Goal: Find specific page/section: Find specific page/section

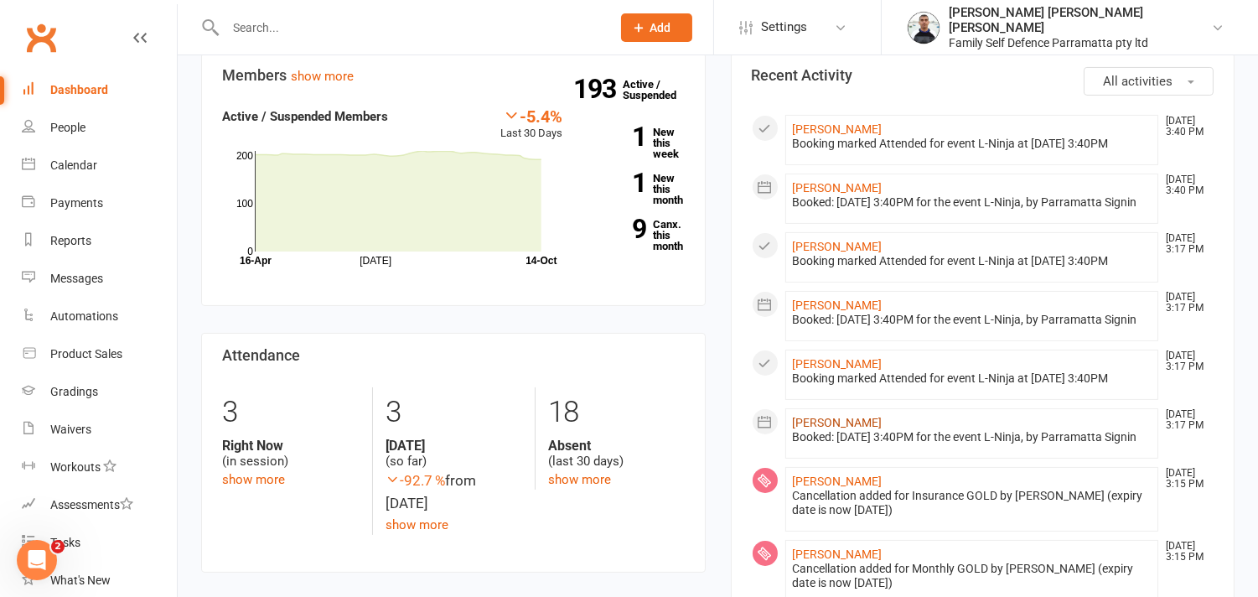
click at [839, 416] on link "[PERSON_NAME]" at bounding box center [838, 422] width 90 height 13
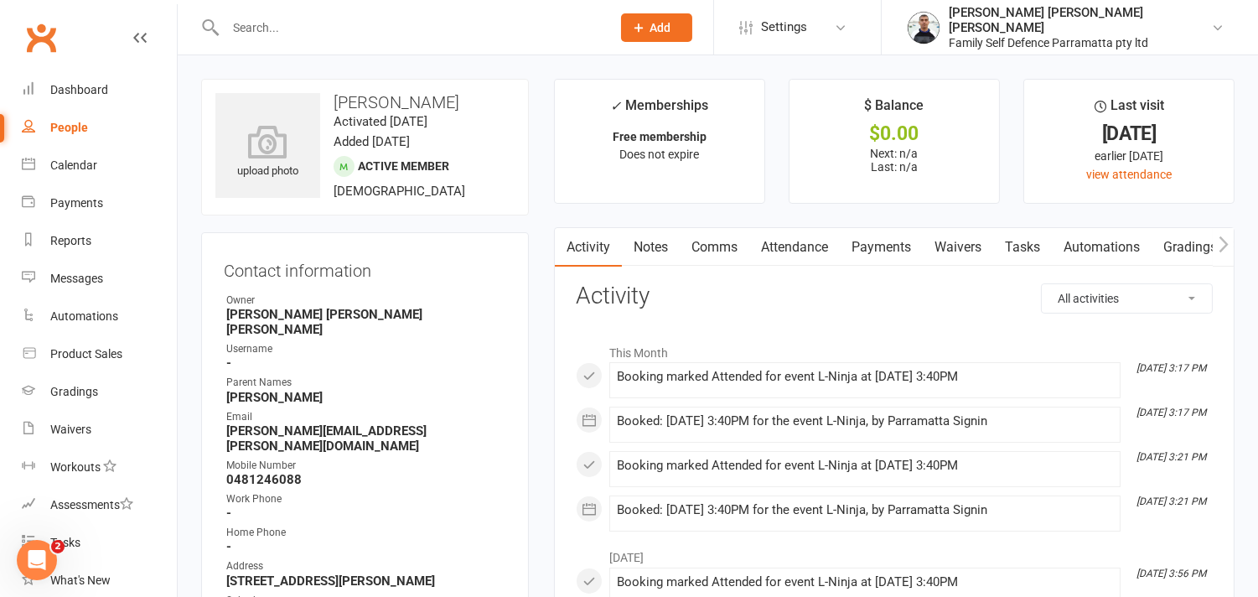
click at [264, 34] on input "text" at bounding box center [409, 27] width 379 height 23
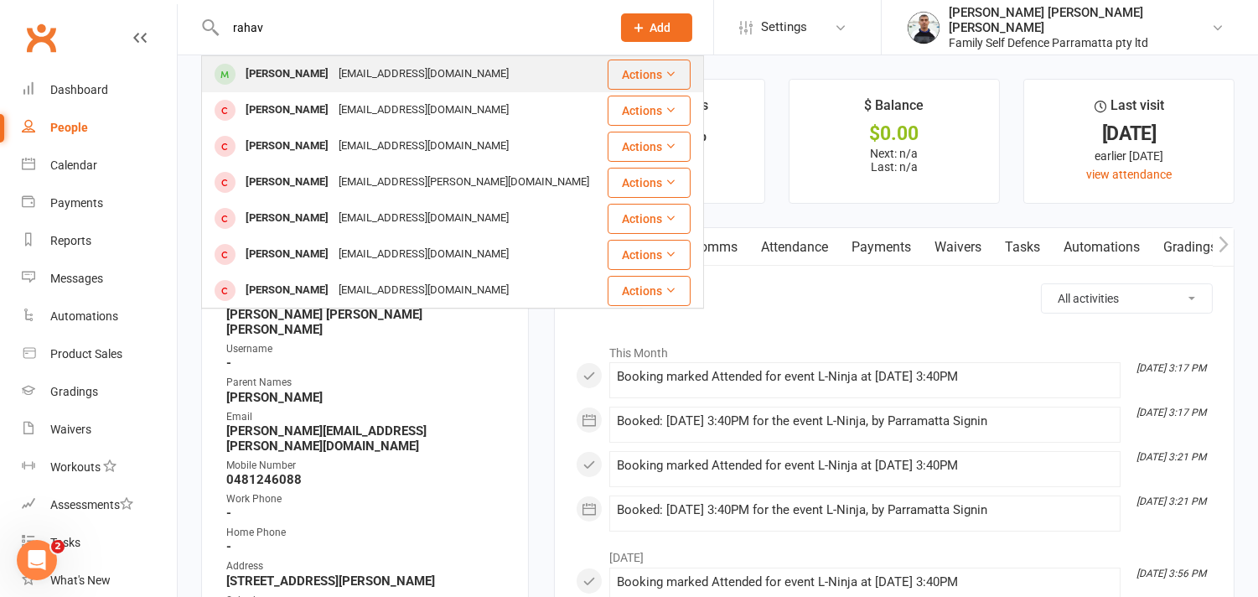
type input "rahav"
click at [287, 77] on div "[PERSON_NAME]" at bounding box center [286, 74] width 93 height 24
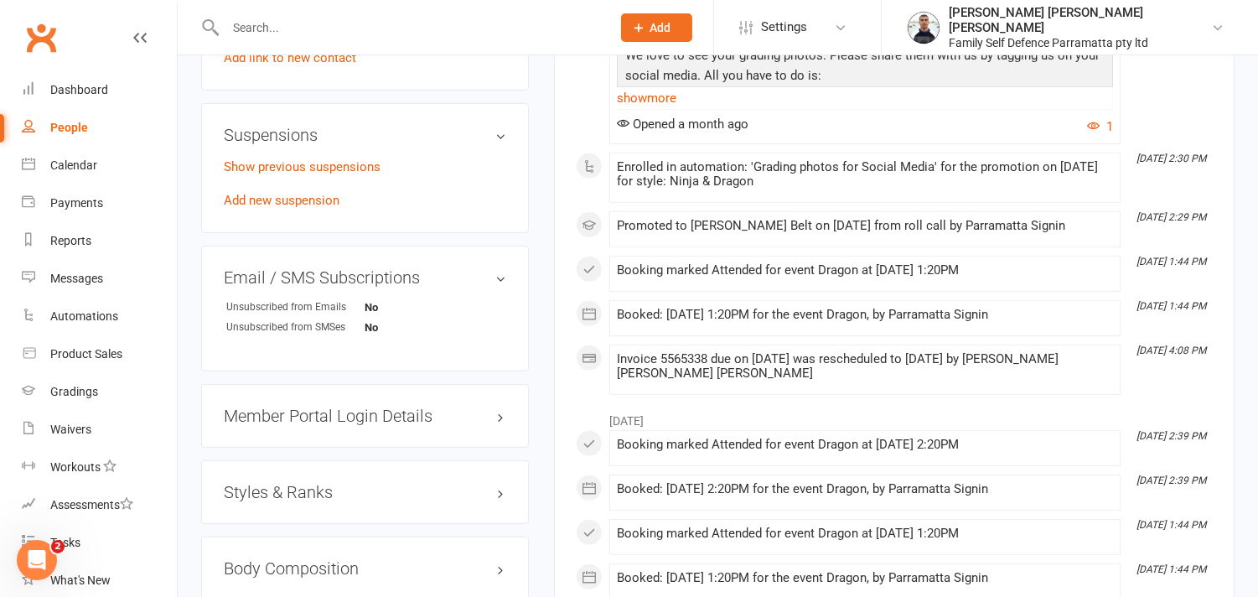
scroll to position [1489, 0]
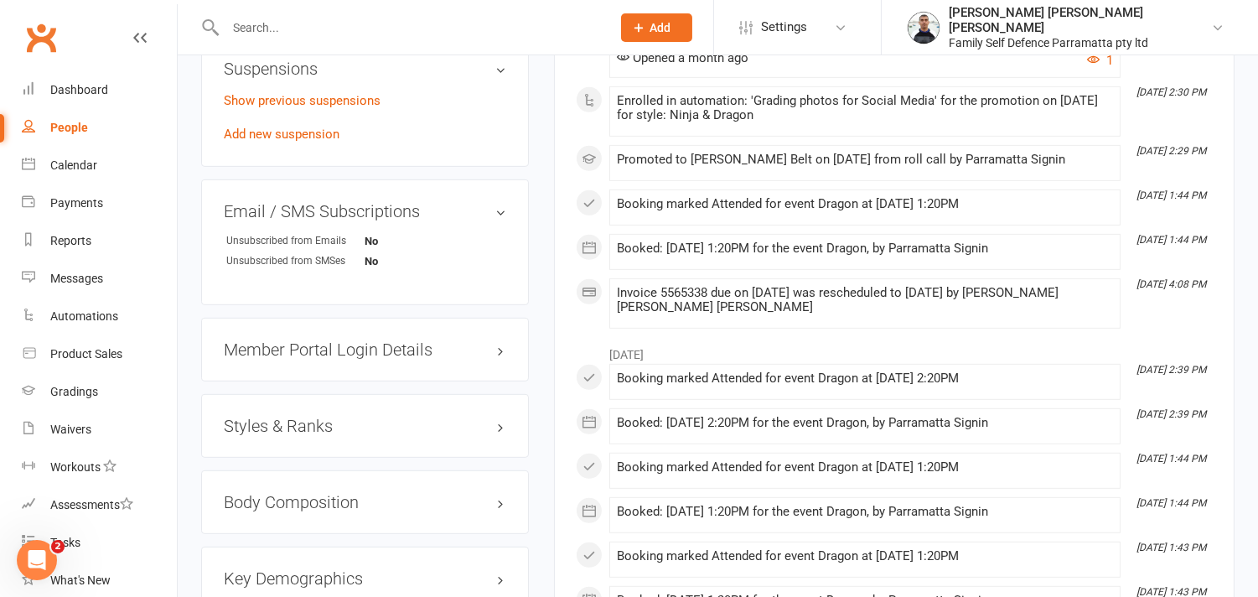
click at [328, 416] on h3 "Styles & Ranks" at bounding box center [365, 425] width 282 height 18
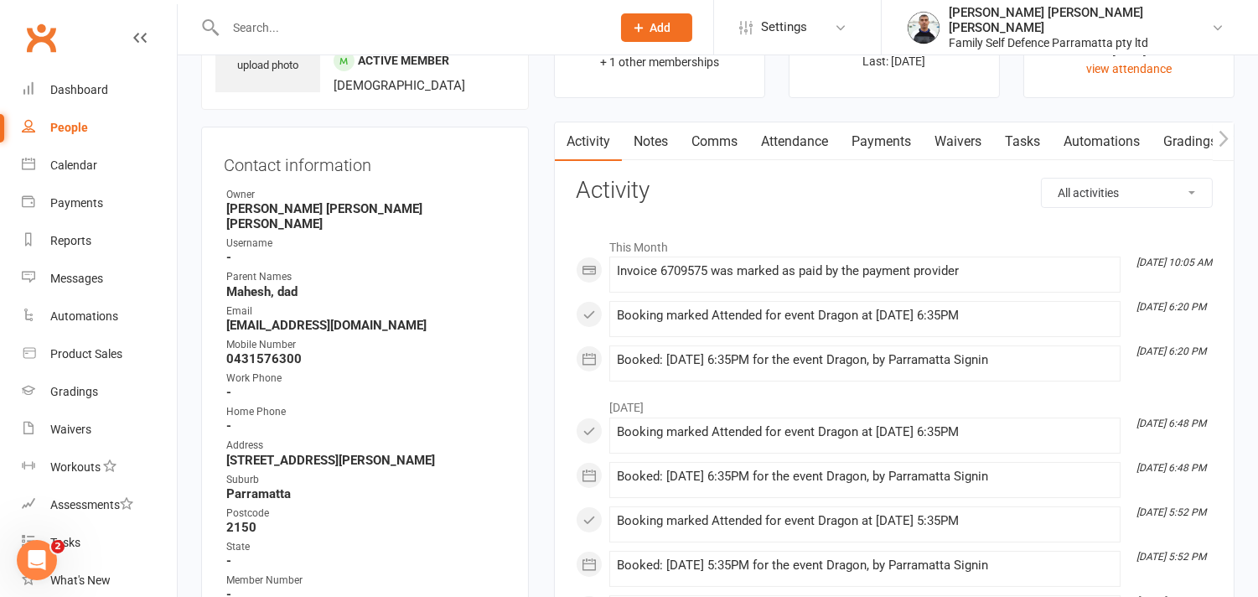
scroll to position [0, 0]
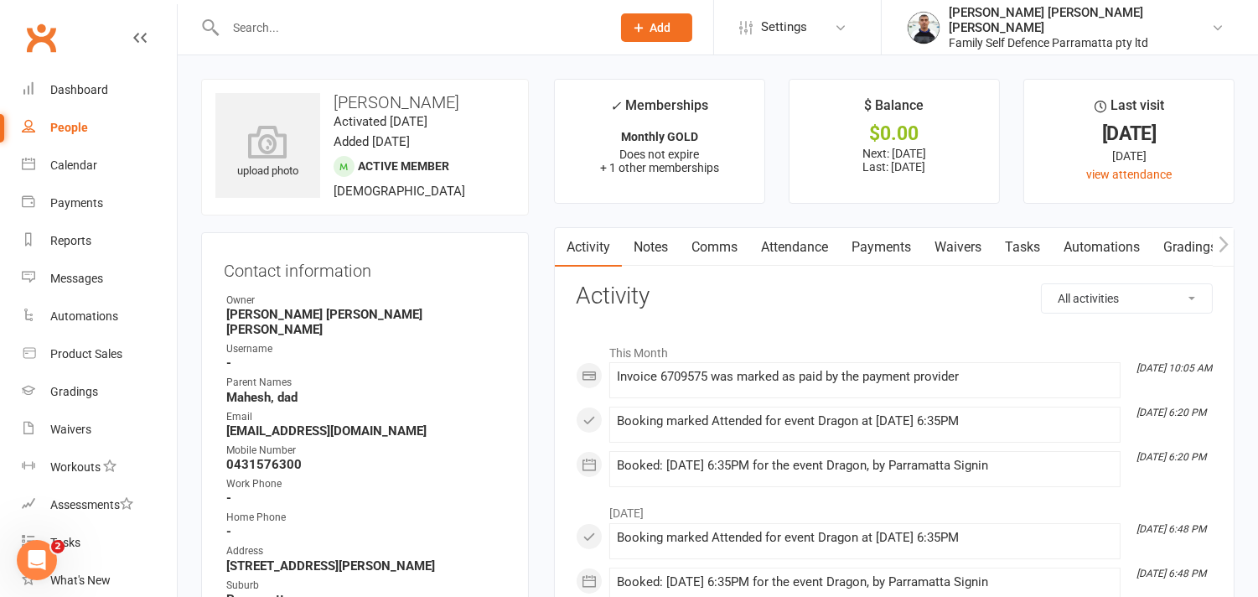
click at [290, 23] on input "text" at bounding box center [409, 27] width 379 height 23
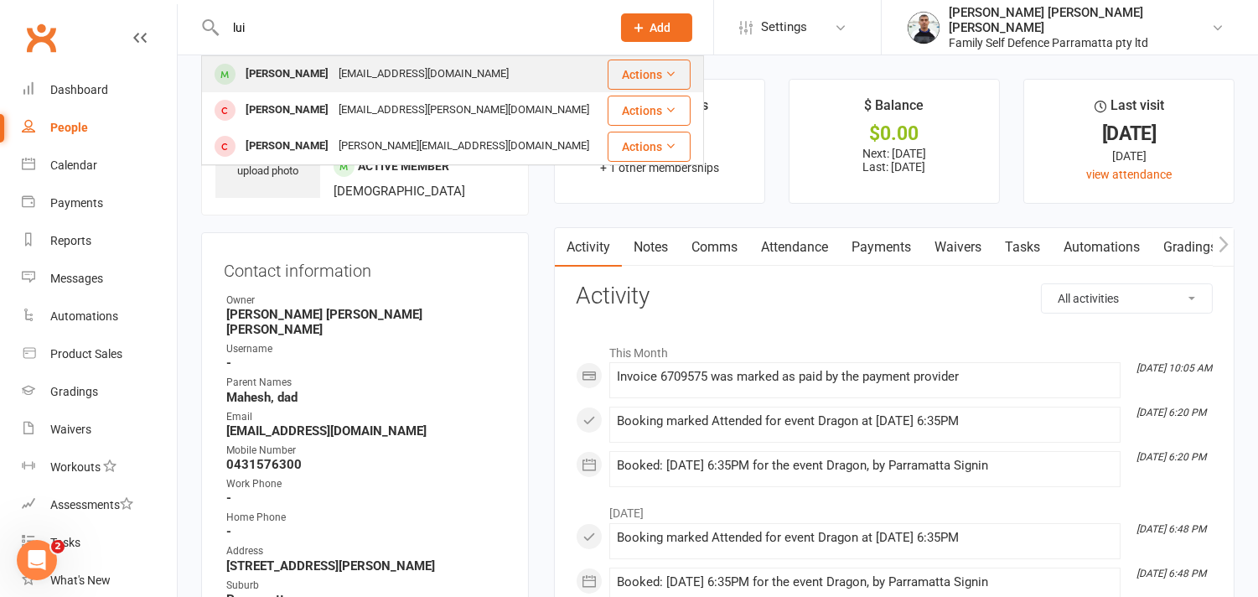
type input "lui"
click at [280, 70] on div "[PERSON_NAME]" at bounding box center [286, 74] width 93 height 24
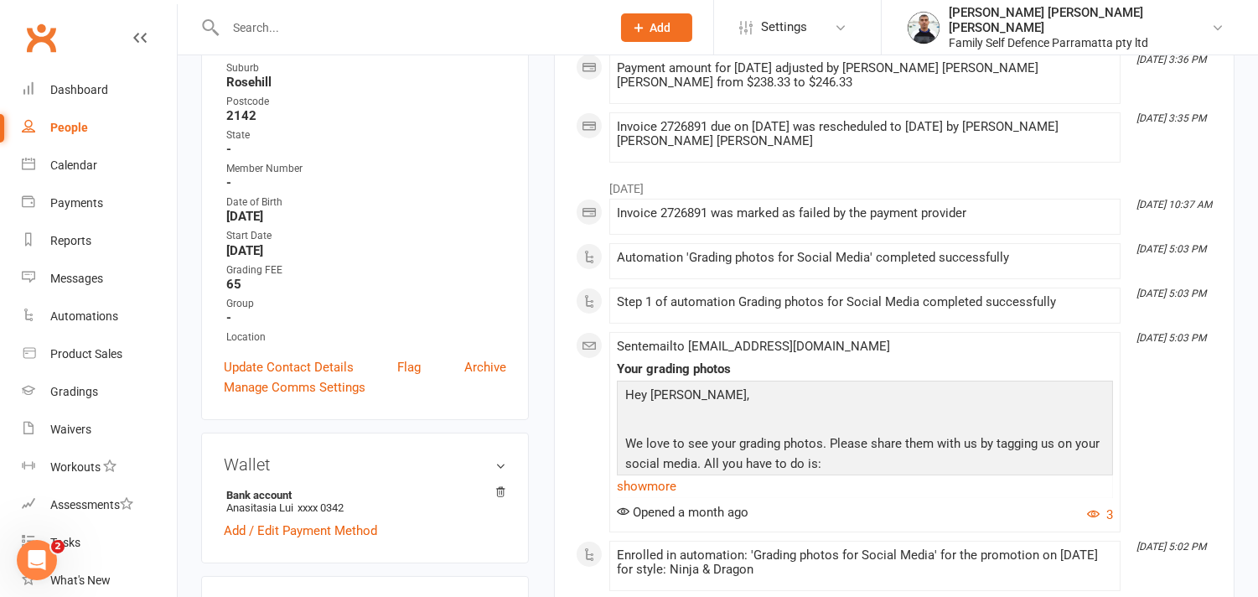
scroll to position [465, 0]
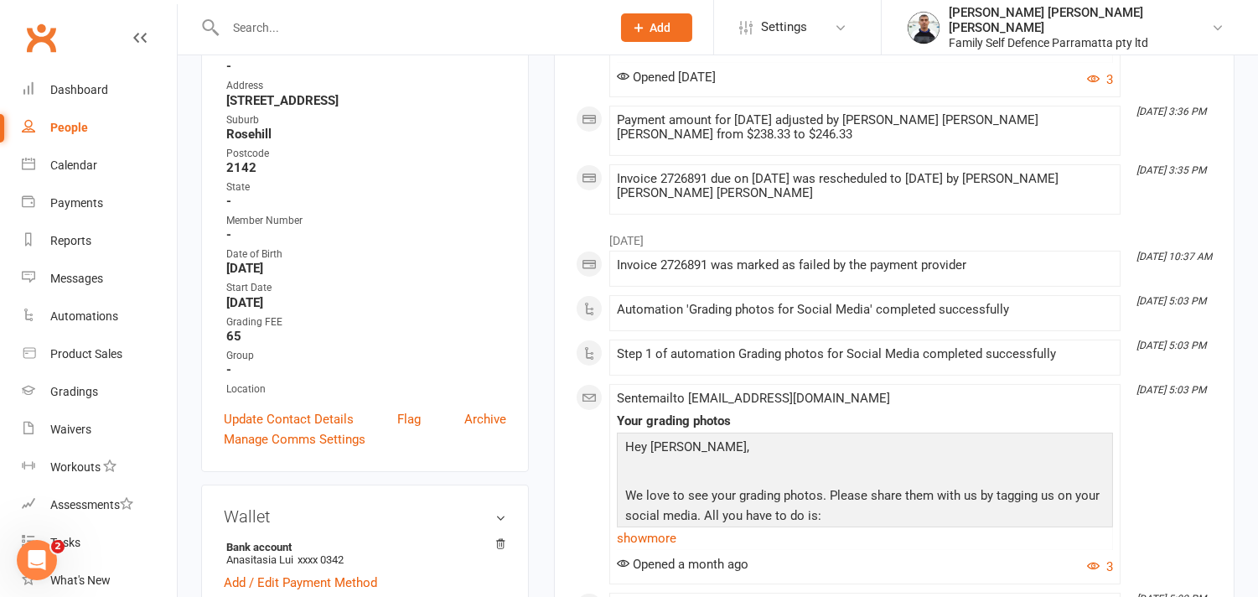
click at [272, 34] on input "text" at bounding box center [409, 27] width 379 height 23
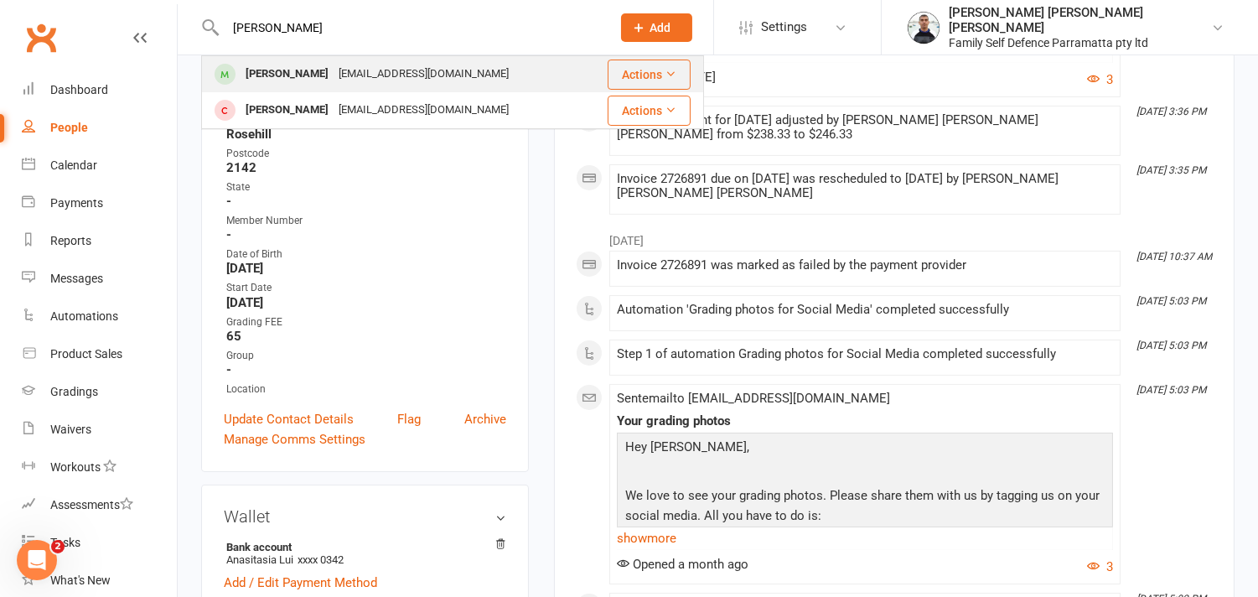
type input "[PERSON_NAME]"
click at [294, 71] on div "[PERSON_NAME]" at bounding box center [286, 74] width 93 height 24
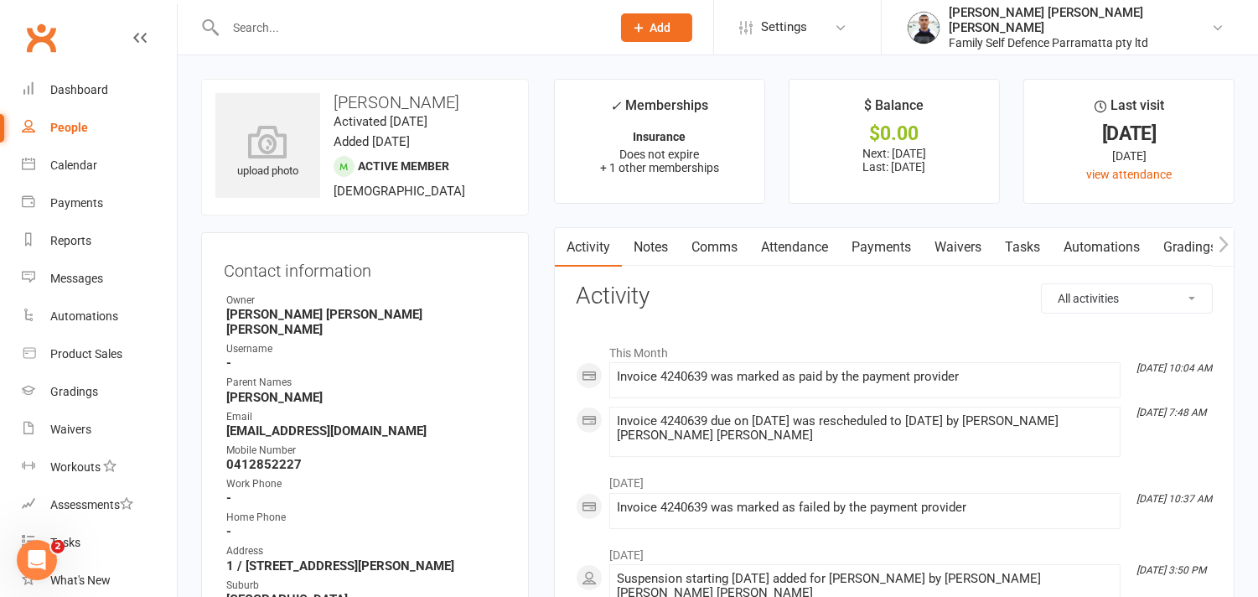
click at [876, 247] on link "Payments" at bounding box center [880, 247] width 83 height 39
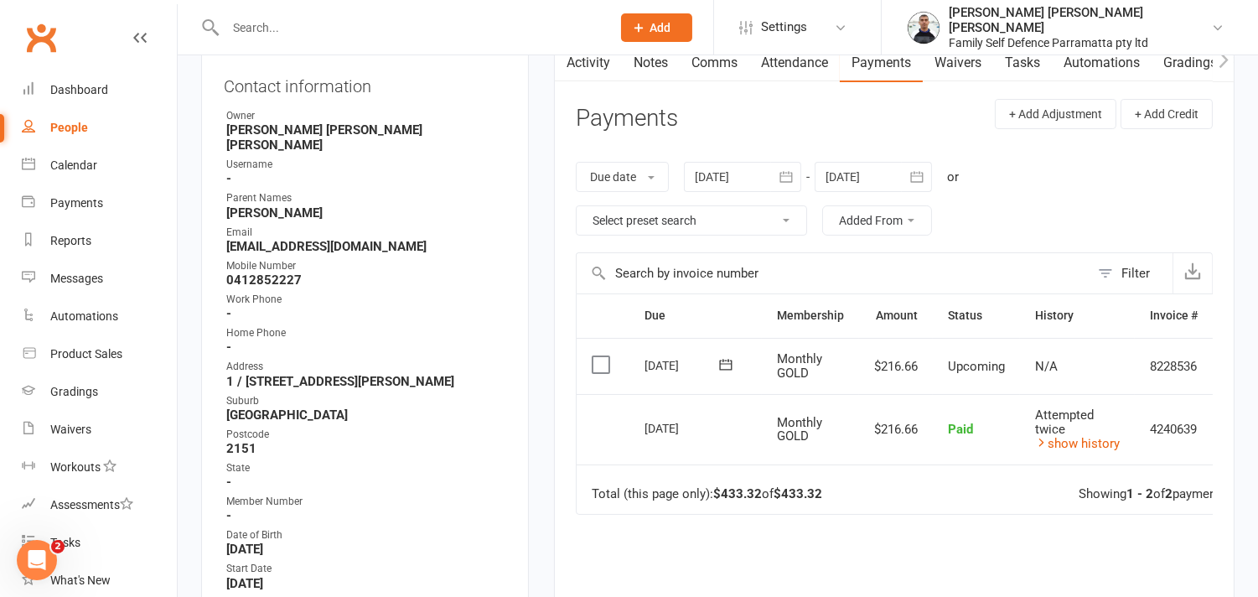
scroll to position [186, 0]
